Goal: Transaction & Acquisition: Purchase product/service

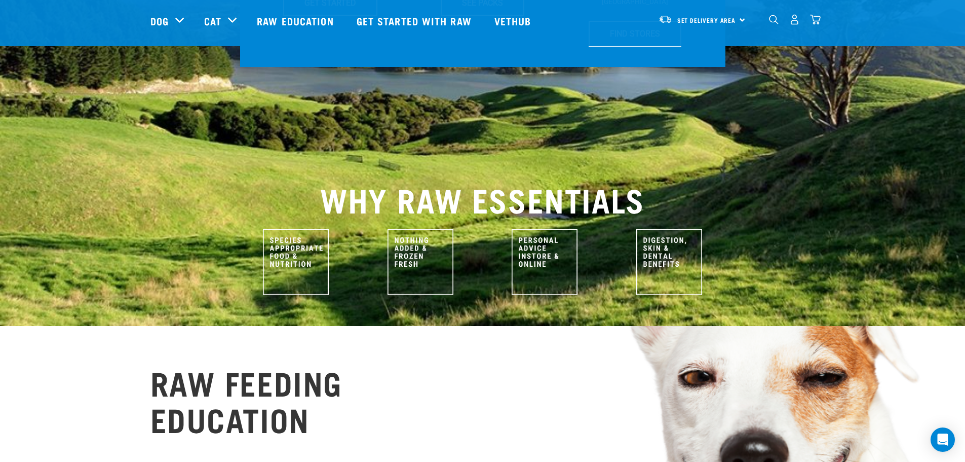
scroll to position [351, 0]
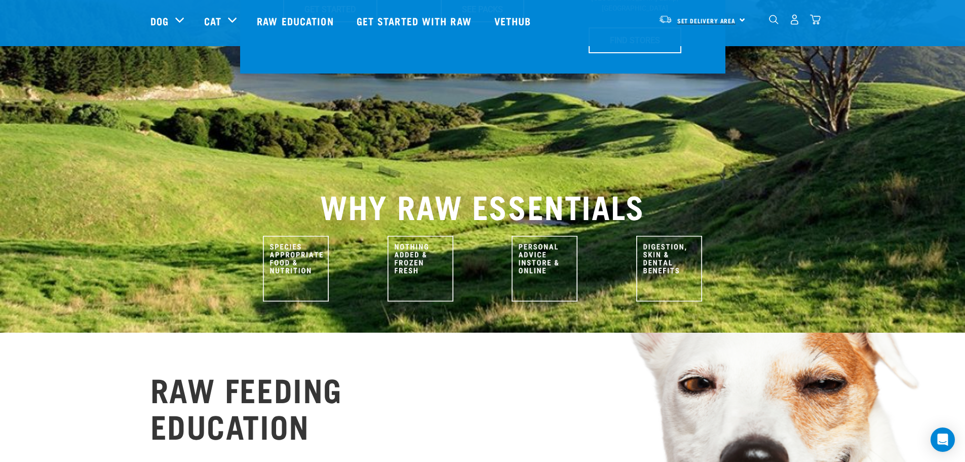
click at [719, 19] on span "Set Delivery Area" at bounding box center [706, 21] width 59 height 4
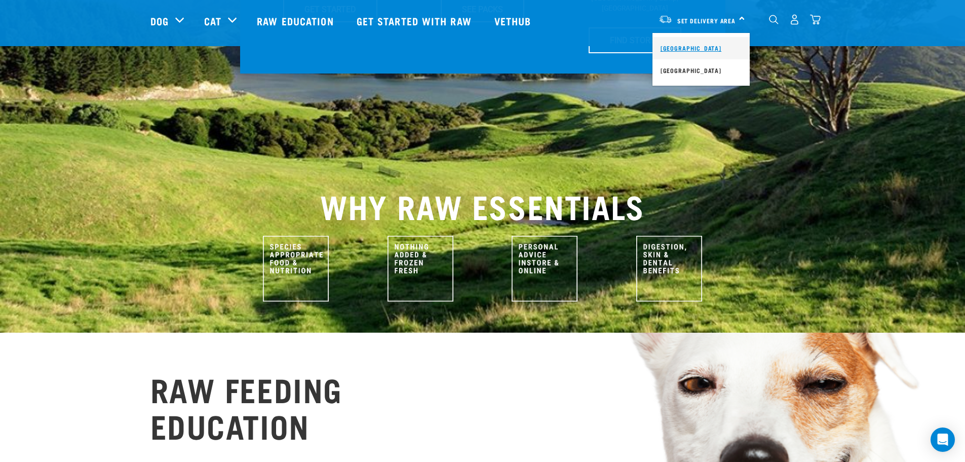
click at [686, 49] on link "[GEOGRAPHIC_DATA]" at bounding box center [700, 48] width 97 height 22
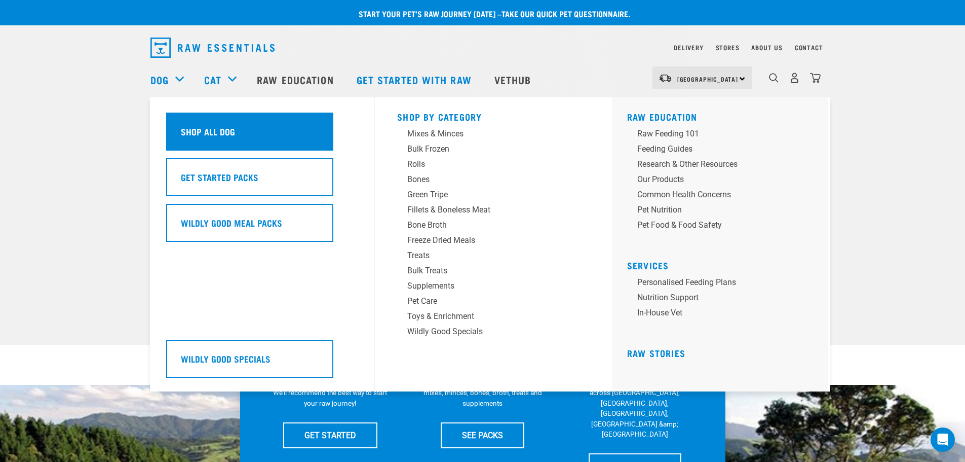
click at [212, 131] on h5 "Shop All Dog" at bounding box center [208, 131] width 54 height 13
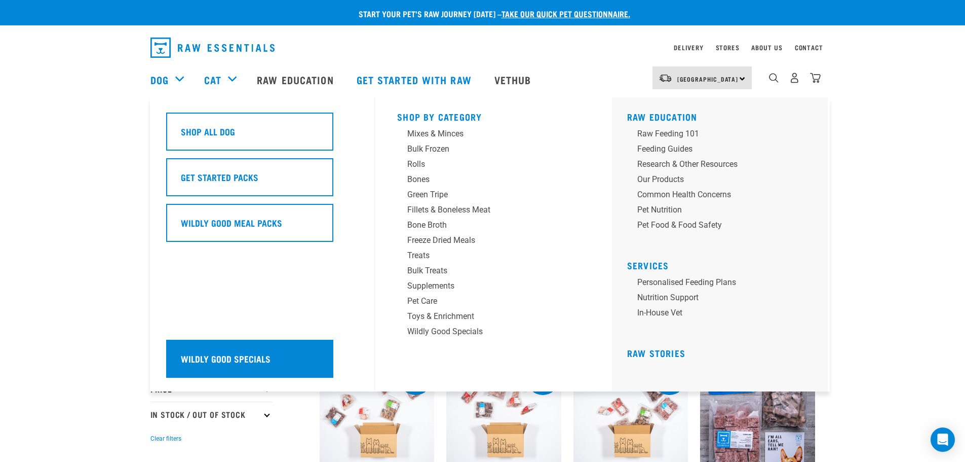
click at [215, 368] on div "Wildly Good Specials" at bounding box center [249, 358] width 167 height 38
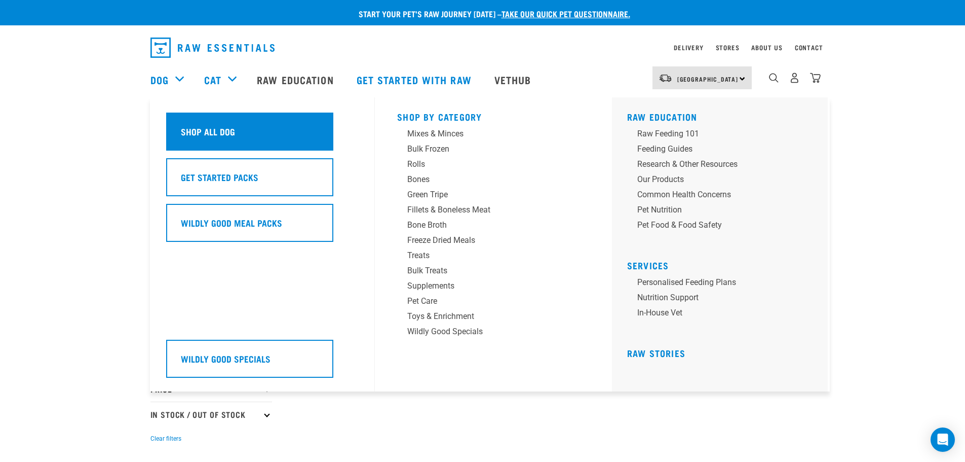
click at [216, 135] on h5 "Shop All Dog" at bounding box center [208, 131] width 54 height 13
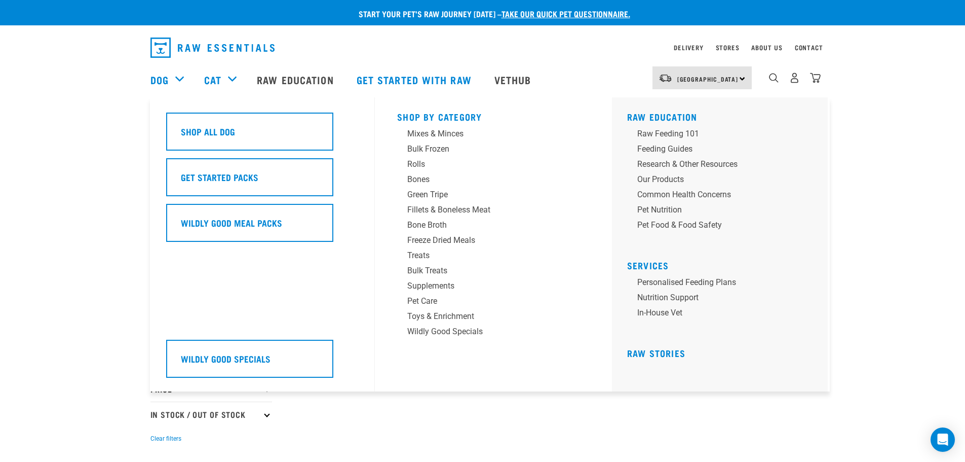
scroll to position [12, 0]
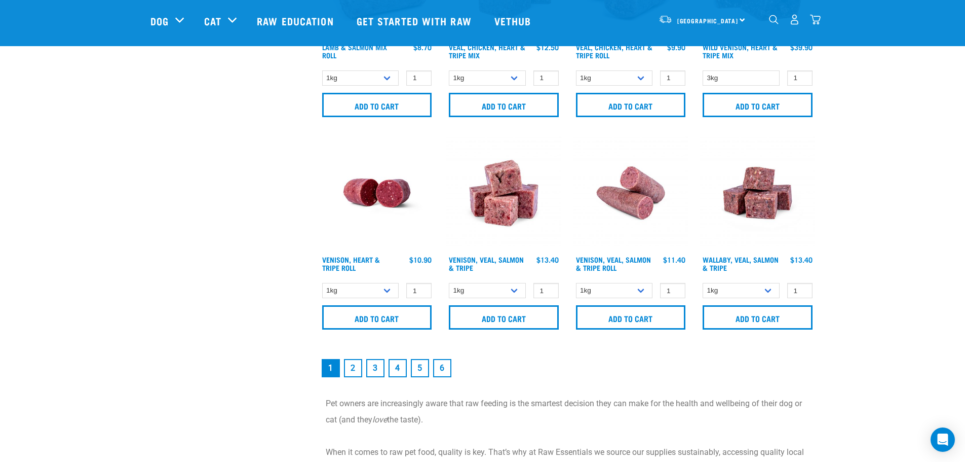
scroll to position [1469, 0]
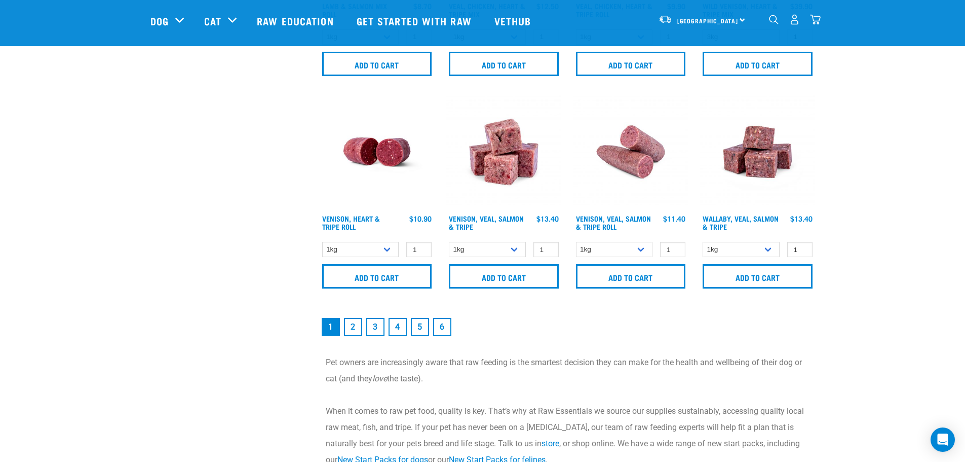
click at [354, 330] on link "2" at bounding box center [353, 327] width 18 height 18
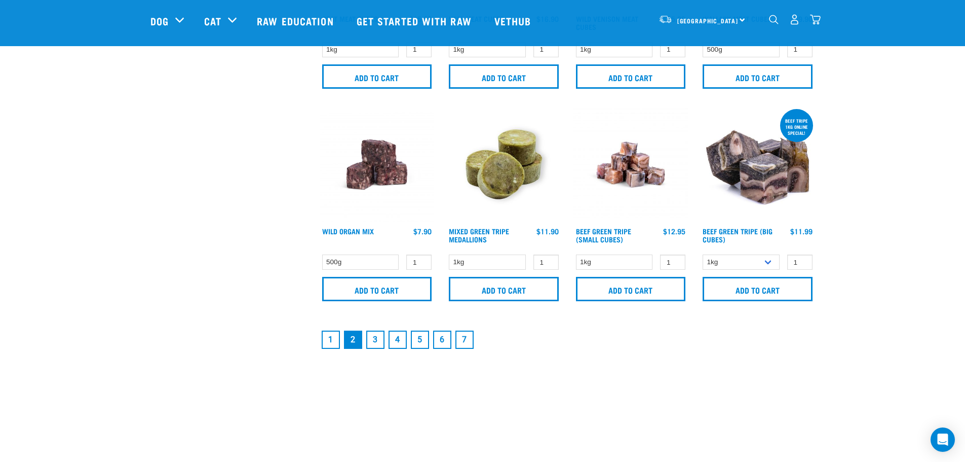
scroll to position [1469, 0]
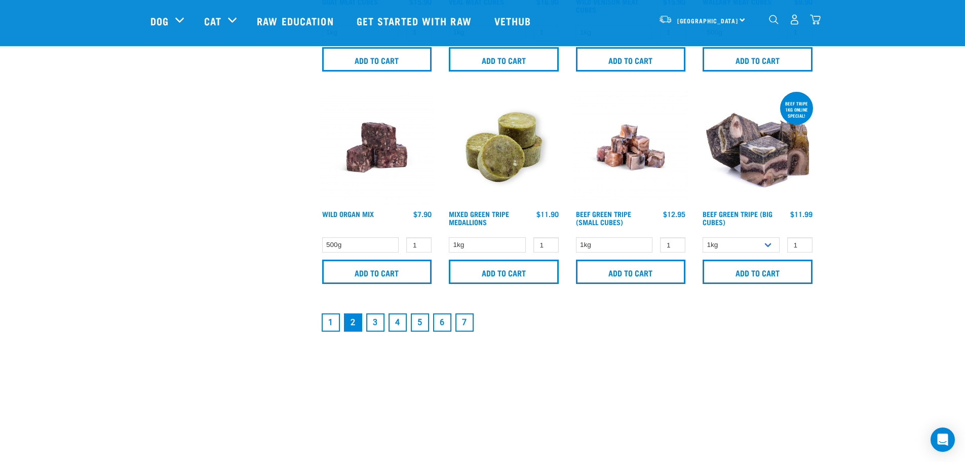
drag, startPoint x: 374, startPoint y: 319, endPoint x: 410, endPoint y: 312, distance: 36.6
click at [375, 319] on link "3" at bounding box center [375, 322] width 18 height 18
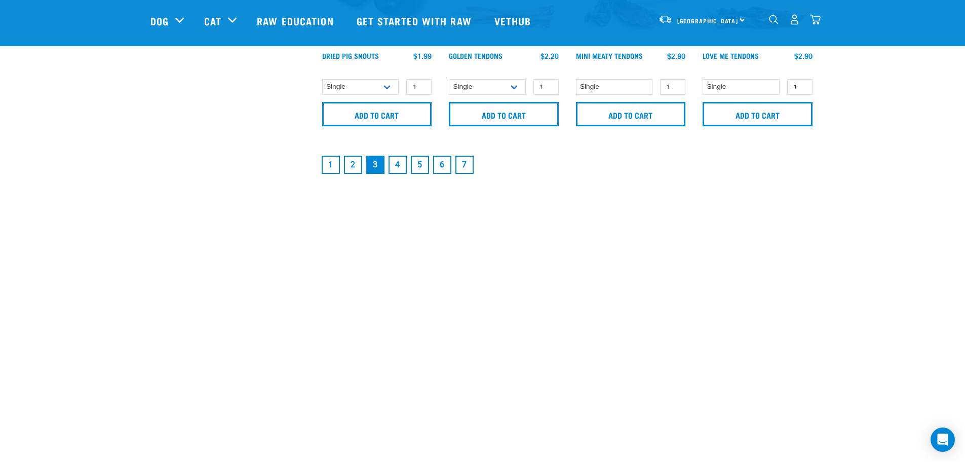
scroll to position [1722, 0]
